Goal: Transaction & Acquisition: Purchase product/service

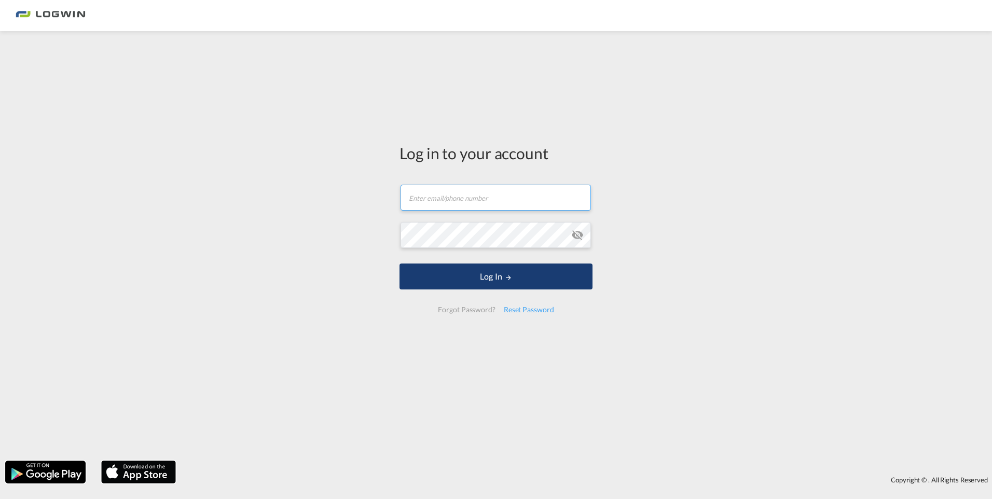
type input "[PERSON_NAME][EMAIL_ADDRESS][DOMAIN_NAME]"
click at [435, 275] on button "Log In" at bounding box center [496, 277] width 193 height 26
